Goal: Check status: Check status

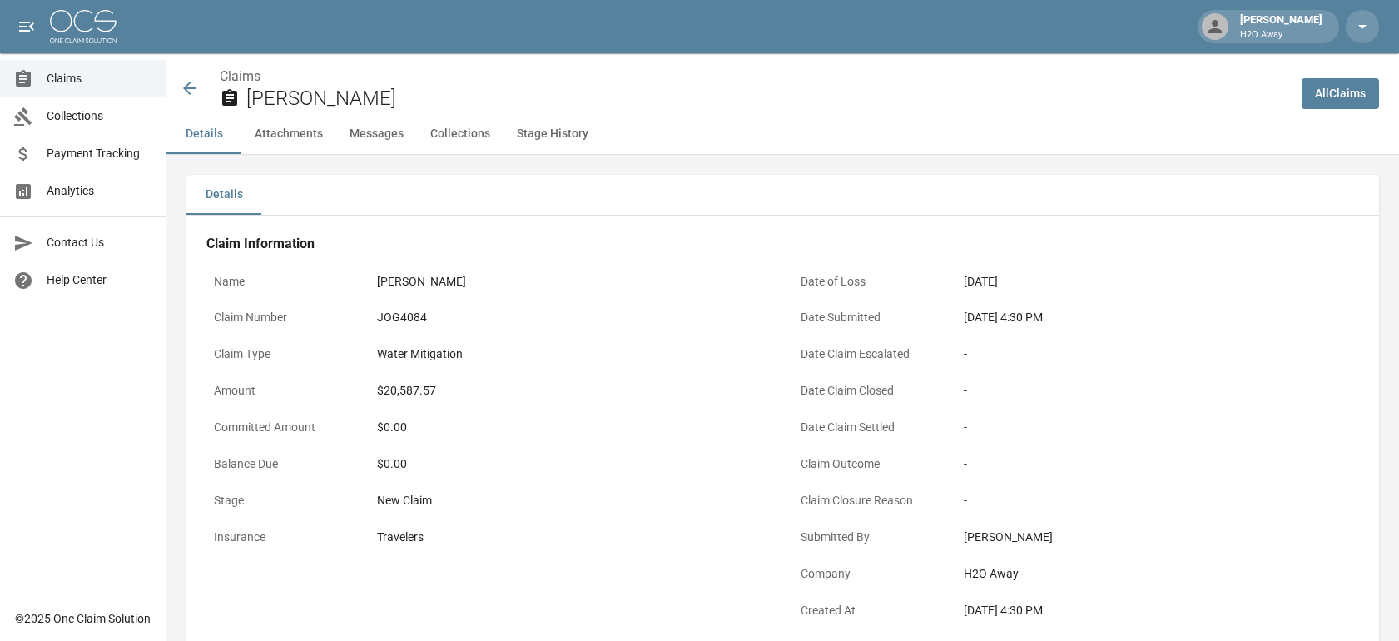
scroll to position [748, 0]
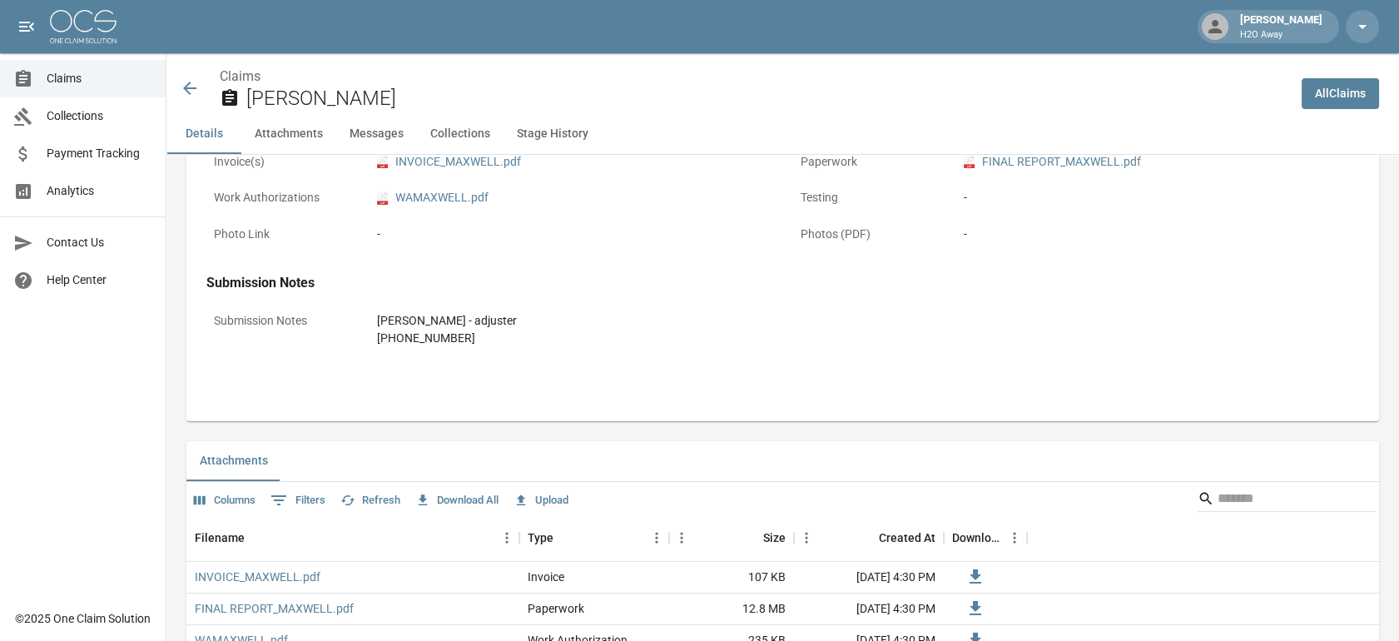
click at [71, 70] on span "Claims" at bounding box center [100, 78] width 106 height 17
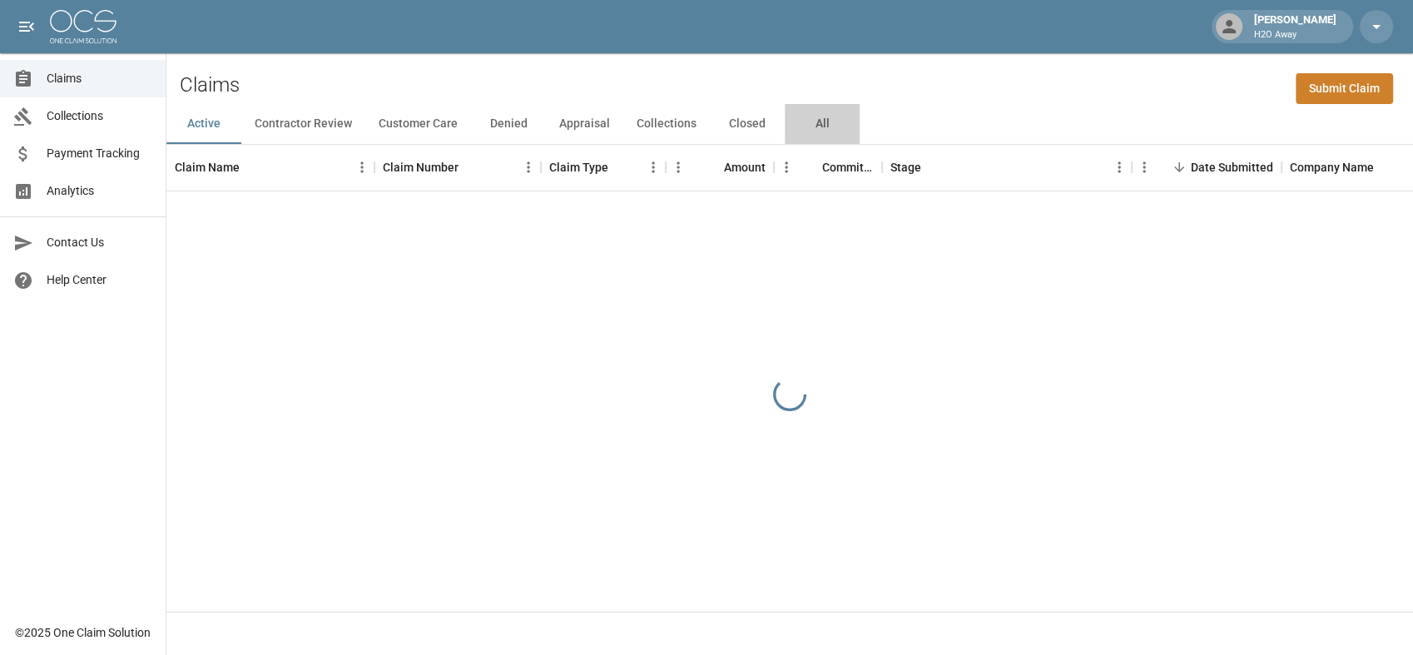
click at [818, 127] on button "All" at bounding box center [822, 124] width 75 height 40
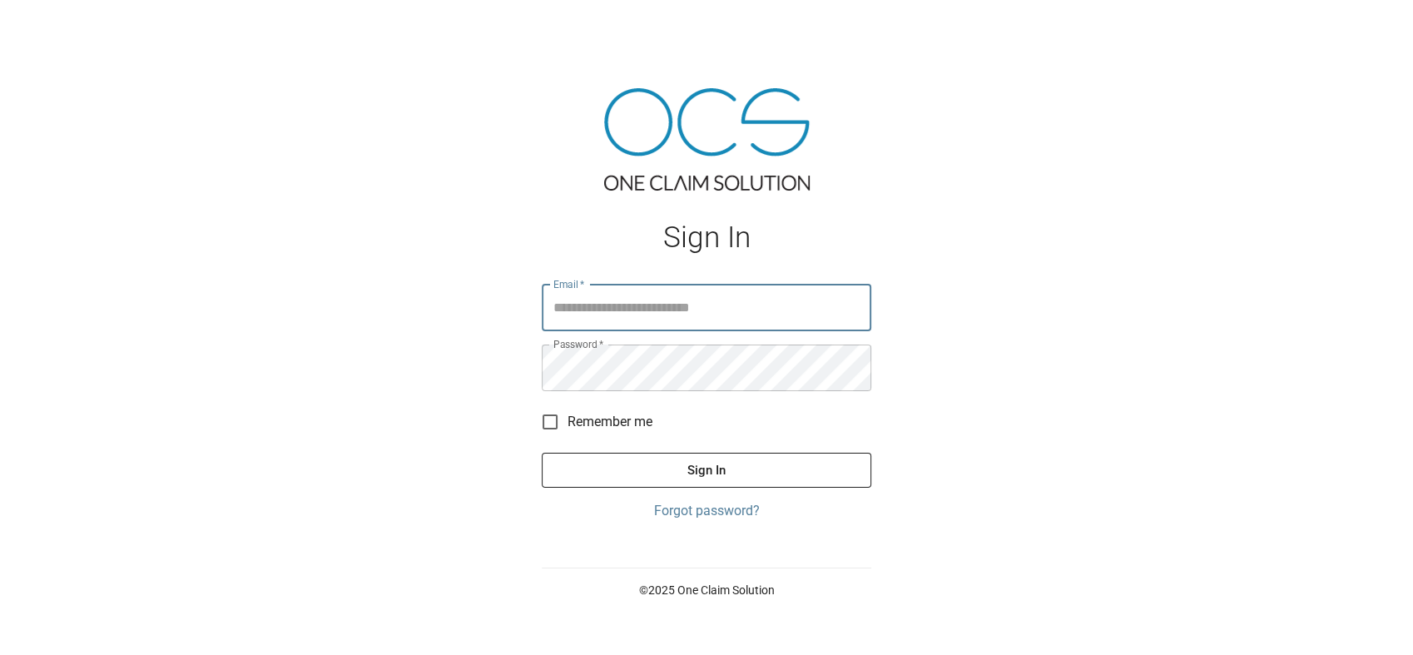
type input "**********"
click at [713, 467] on button "Sign In" at bounding box center [707, 470] width 330 height 35
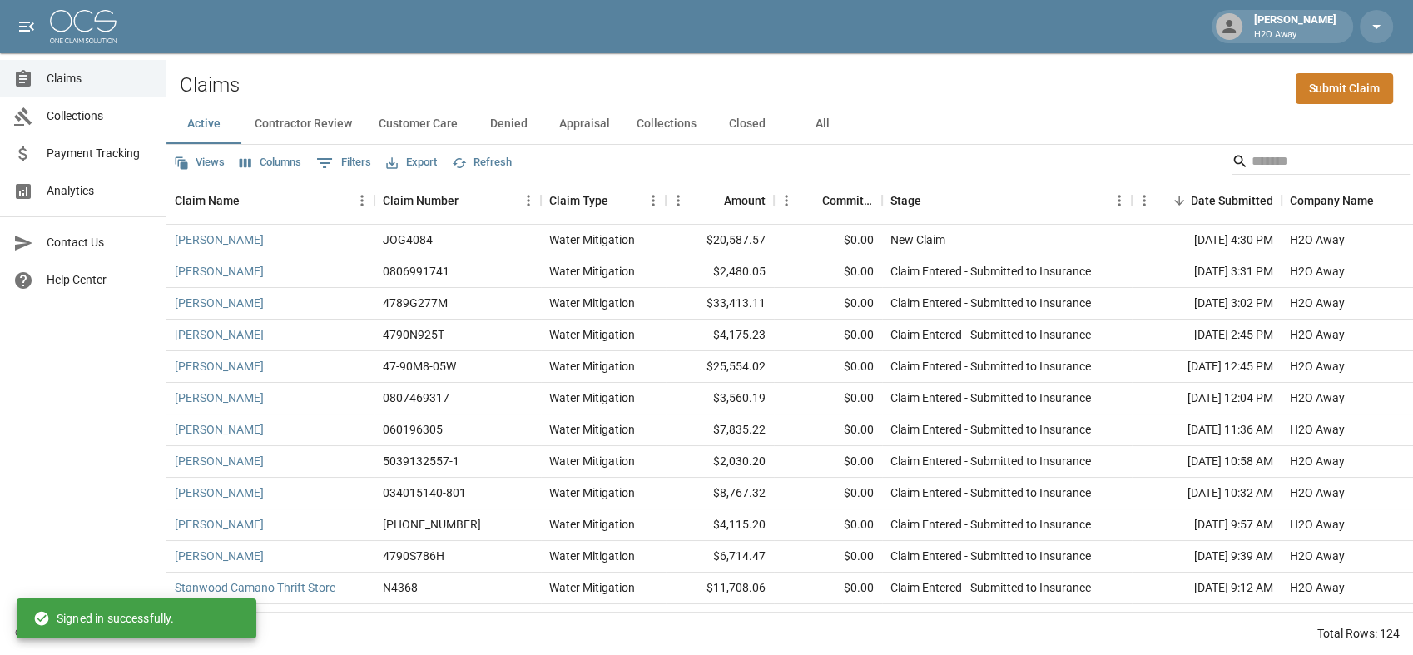
click at [797, 127] on button "All" at bounding box center [822, 124] width 75 height 40
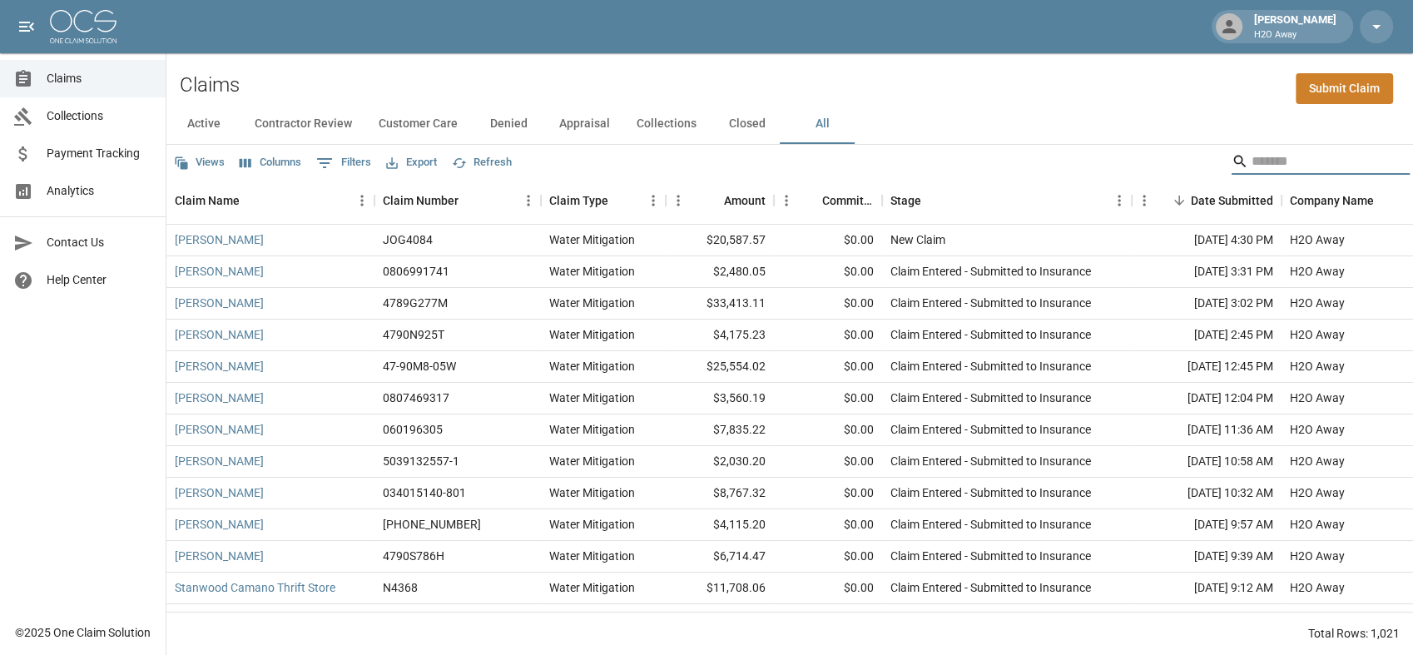
click at [1266, 161] on input "Search" at bounding box center [1318, 161] width 133 height 27
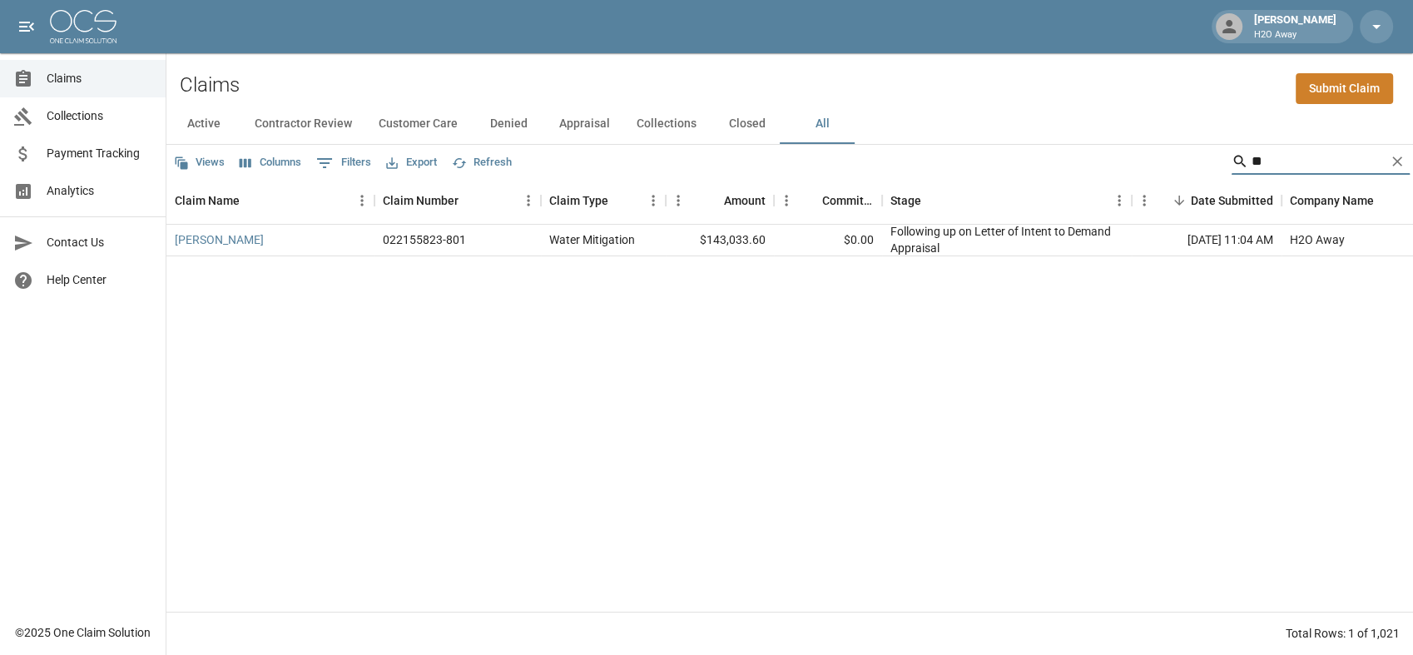
type input "*"
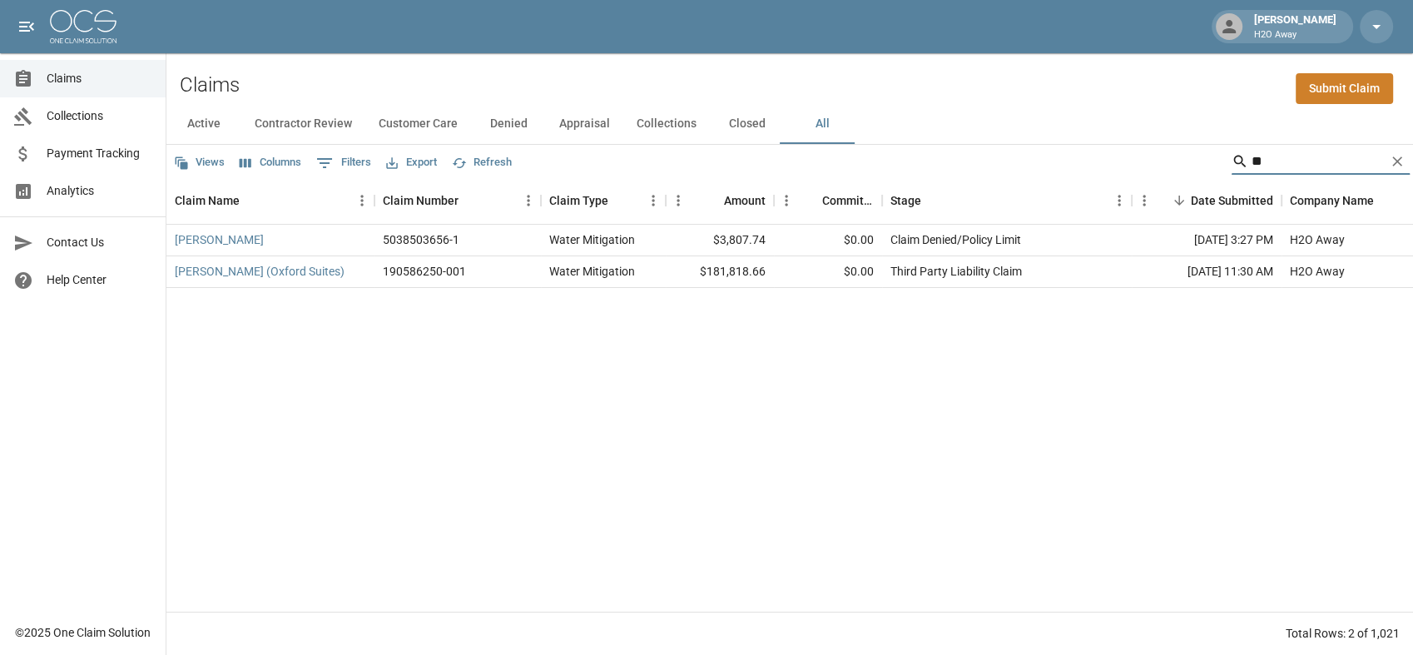
type input "*"
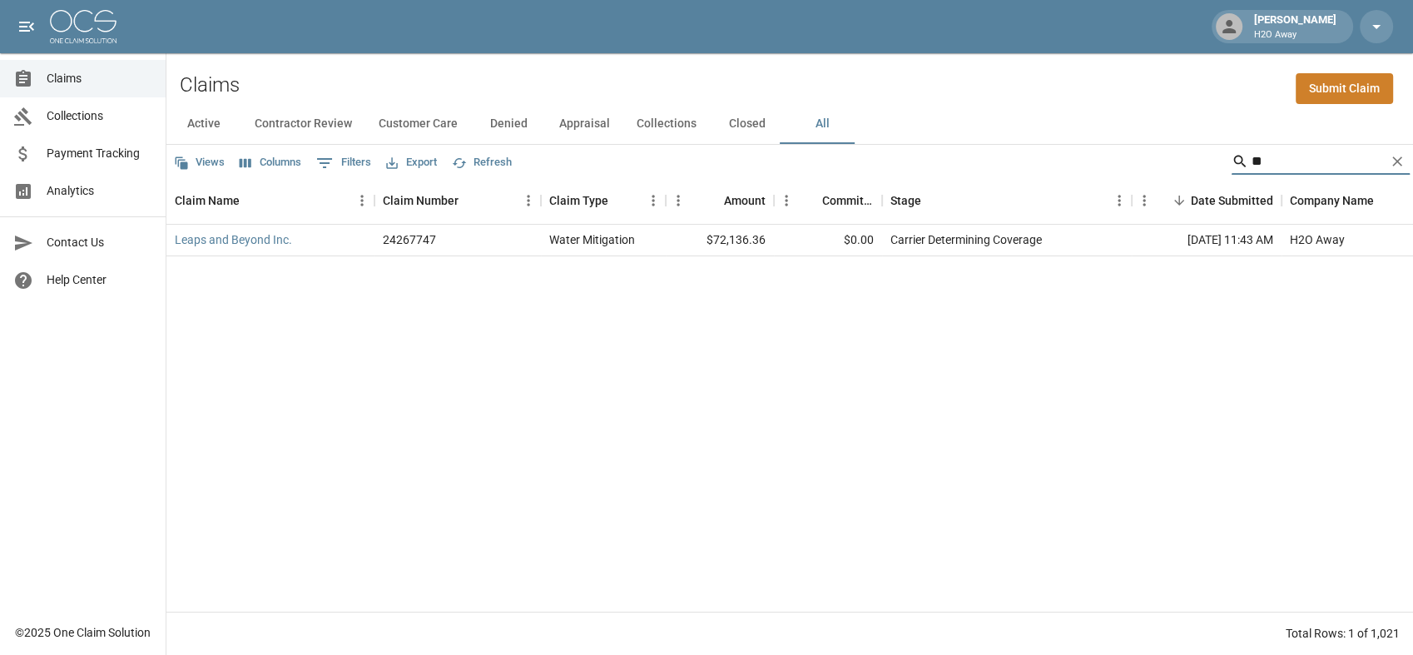
type input "*"
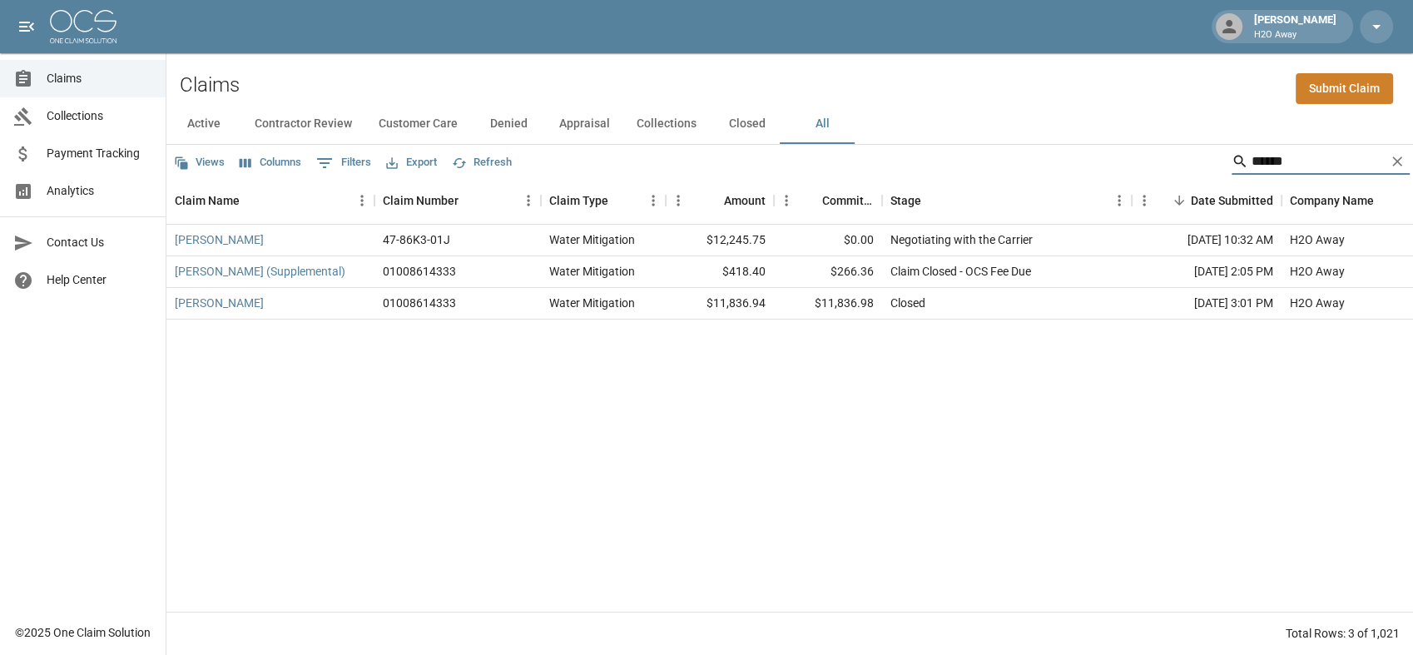
type input "******"
